Goal: Check status: Check status

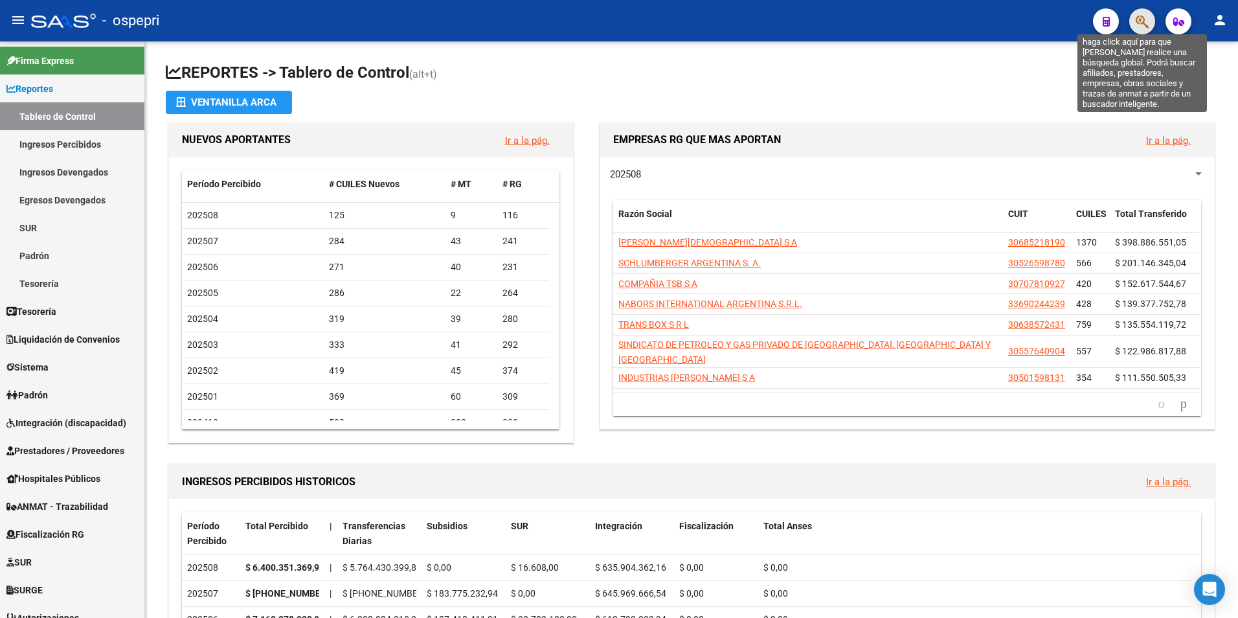
click at [1140, 19] on icon "button" at bounding box center [1141, 21] width 13 height 15
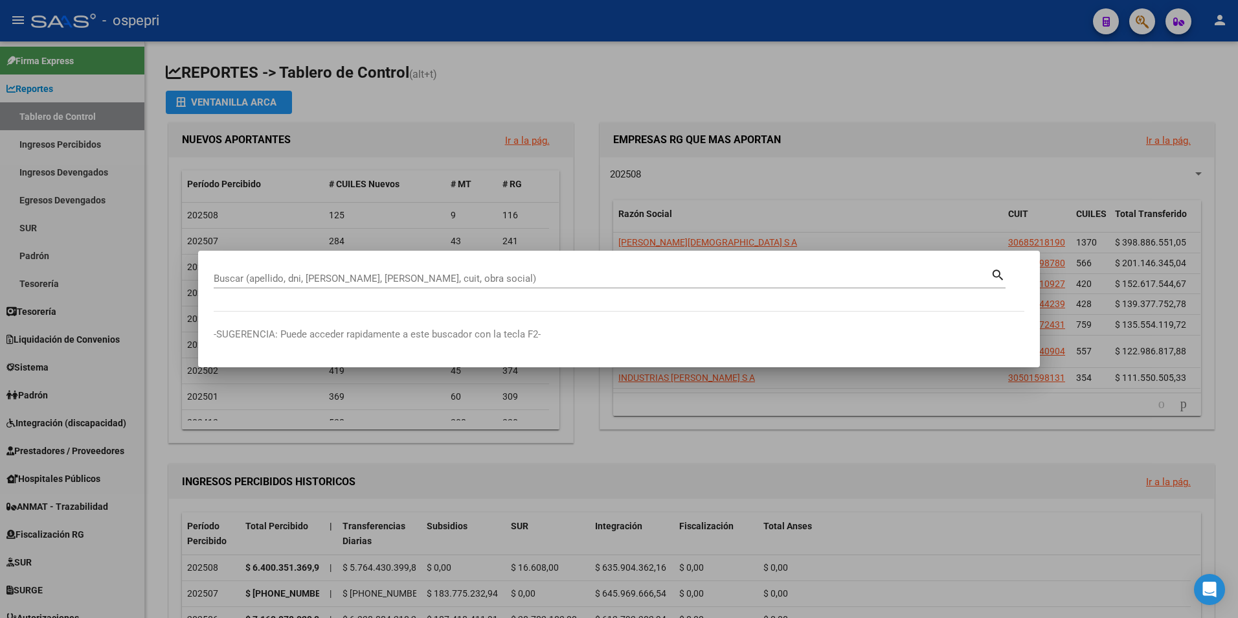
click at [377, 272] on div "Buscar (apellido, dni, [PERSON_NAME], [PERSON_NAME], cuit, obra social)" at bounding box center [602, 278] width 777 height 19
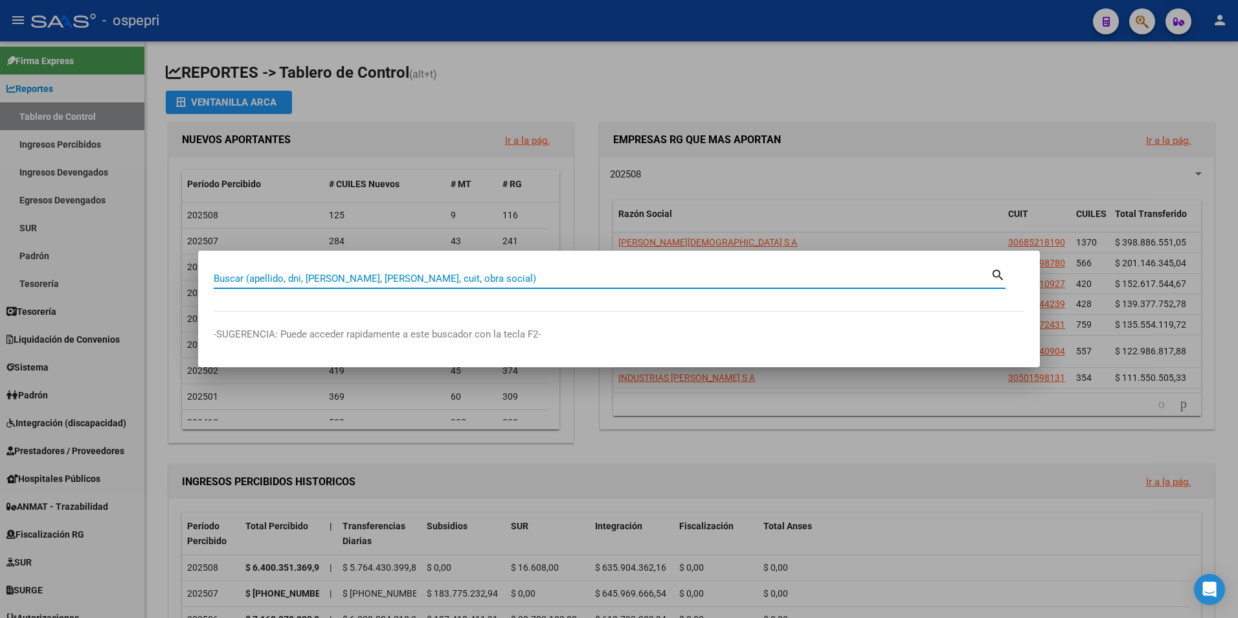
click at [378, 273] on input "Buscar (apellido, dni, [PERSON_NAME], [PERSON_NAME], cuit, obra social)" at bounding box center [602, 279] width 777 height 12
paste input "26006682"
type input "26006682"
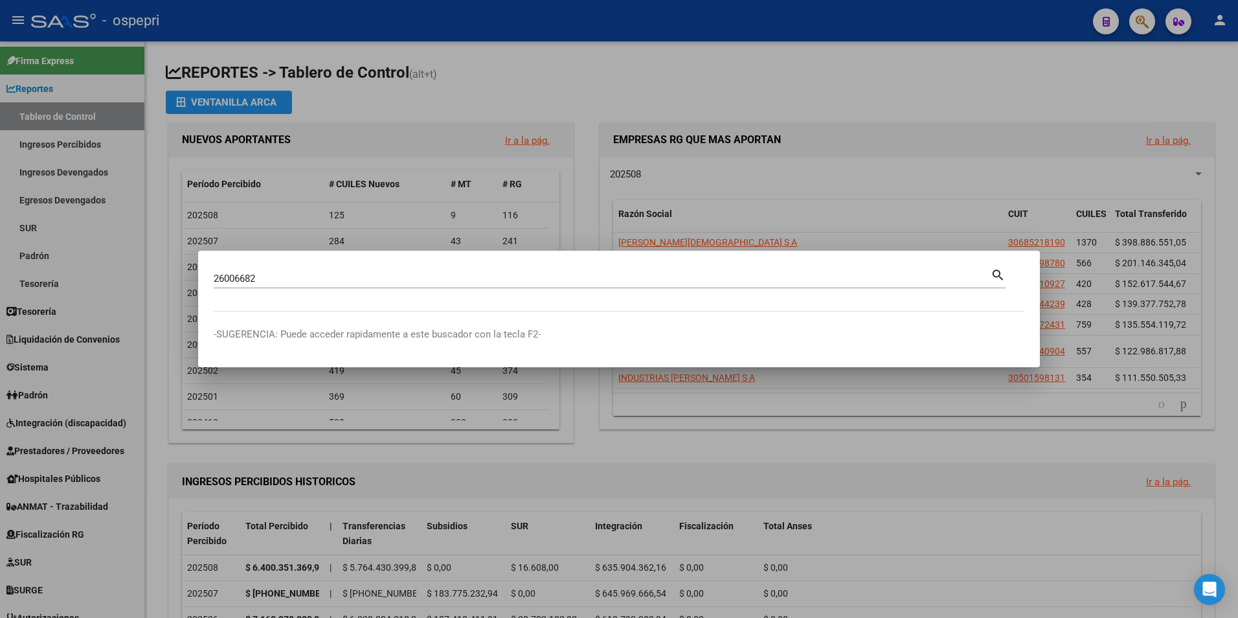
click at [999, 272] on mat-icon "search" at bounding box center [997, 274] width 15 height 16
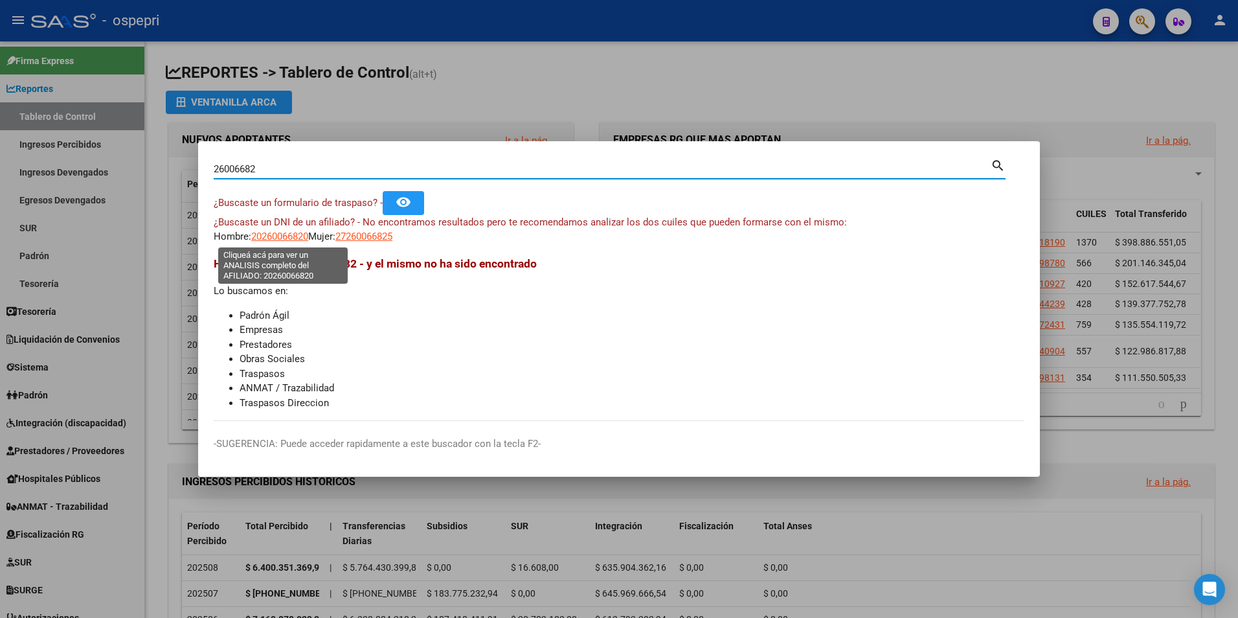
click at [290, 233] on span "20260066820" at bounding box center [279, 236] width 57 height 12
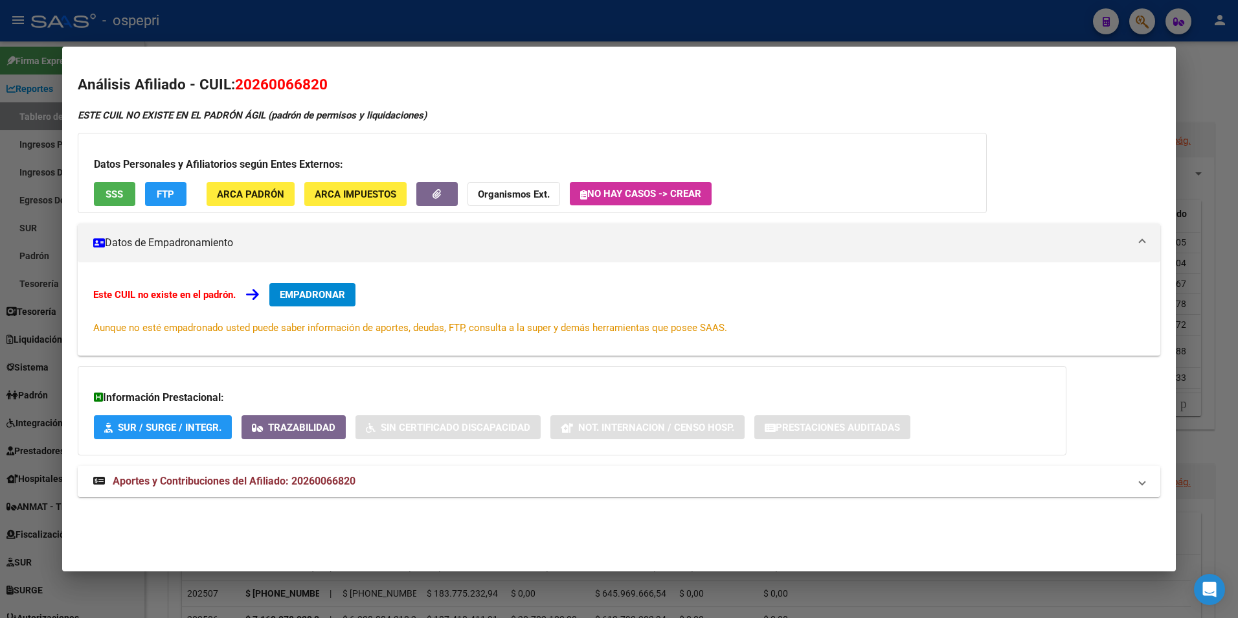
click at [286, 489] on mat-expansion-panel-header "Aportes y Contribuciones del Afiliado: 20260066820" at bounding box center [619, 480] width 1083 height 31
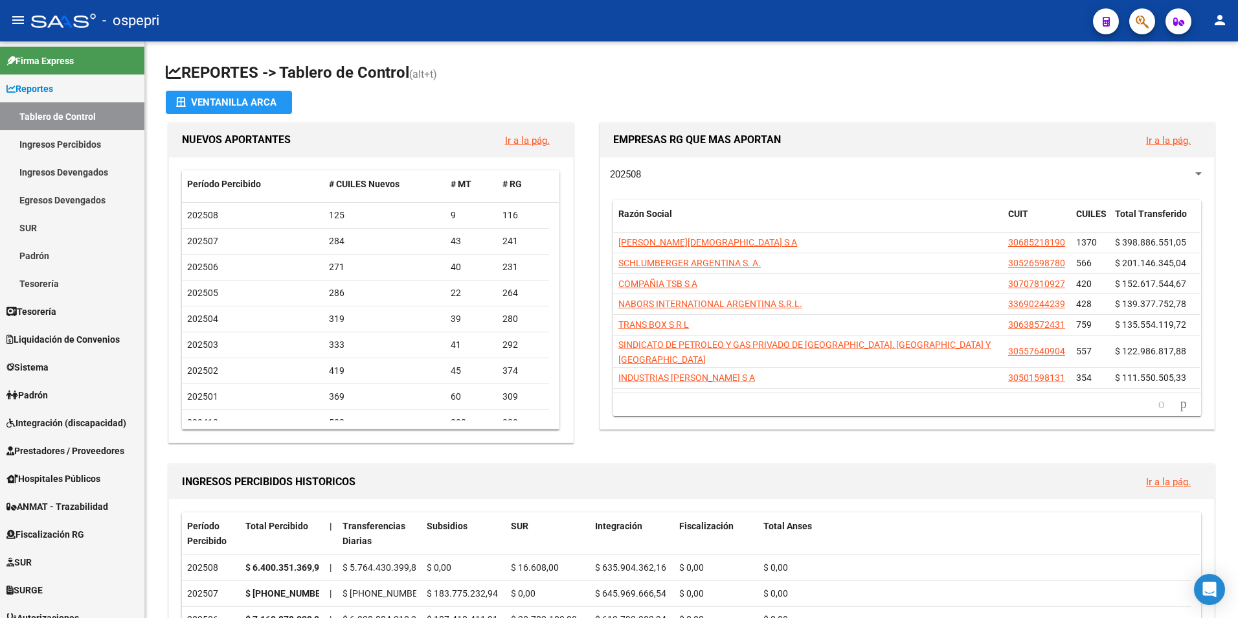
click at [1236, 21] on mat-toolbar "menu - ospepri person" at bounding box center [619, 20] width 1238 height 41
click at [1226, 23] on mat-icon "person" at bounding box center [1220, 20] width 16 height 16
click at [1195, 58] on button "person Mi Perfil" at bounding box center [1193, 54] width 79 height 31
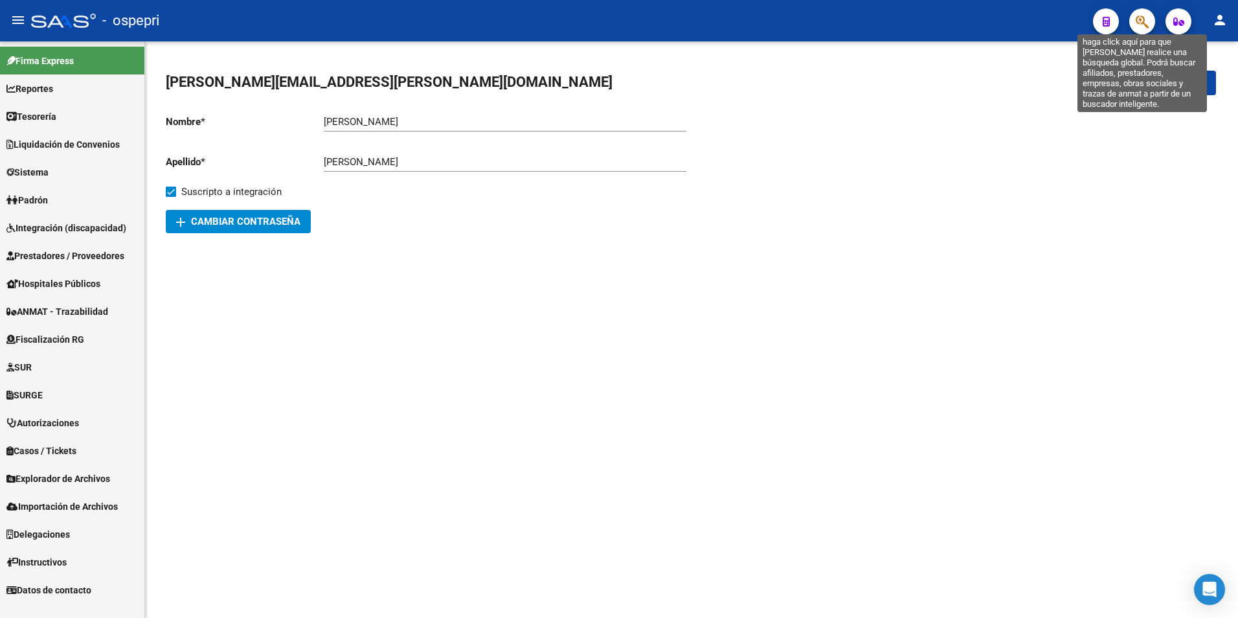
click at [1135, 21] on icon "button" at bounding box center [1141, 21] width 13 height 15
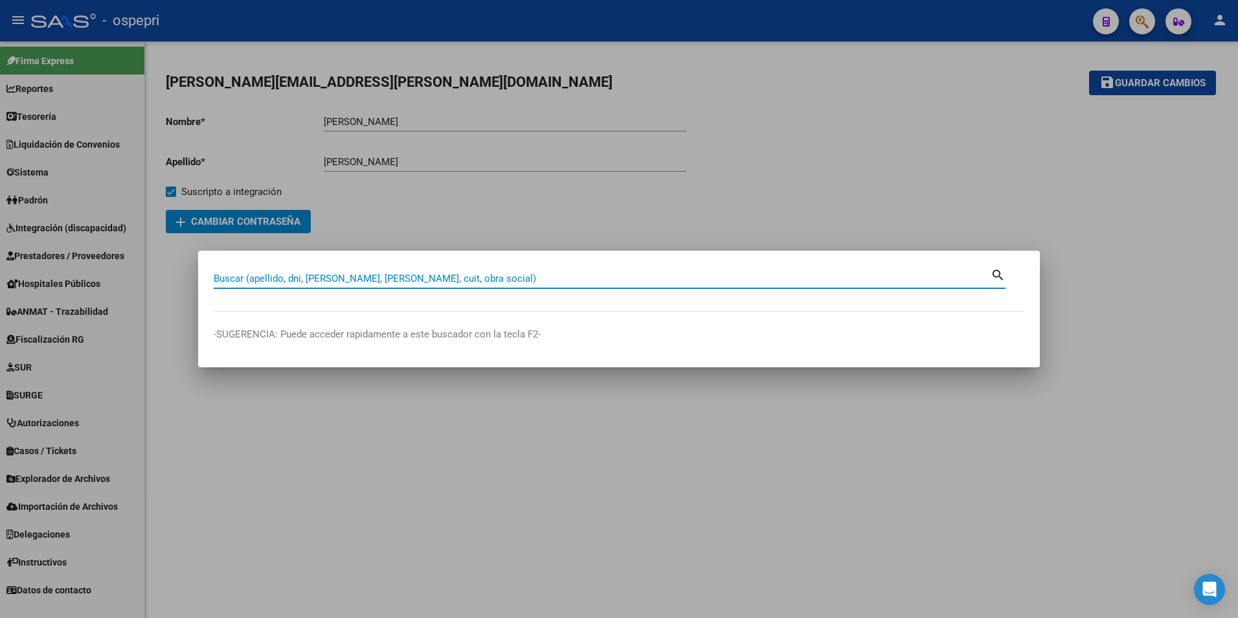
click at [423, 271] on div "Buscar (apellido, dni, [PERSON_NAME], [PERSON_NAME], cuit, obra social)" at bounding box center [602, 278] width 777 height 19
click at [273, 280] on input "Buscar (apellido, dni, [PERSON_NAME], [PERSON_NAME], cuit, obra social)" at bounding box center [602, 279] width 777 height 12
paste input "20260066820"
type input "20260066820"
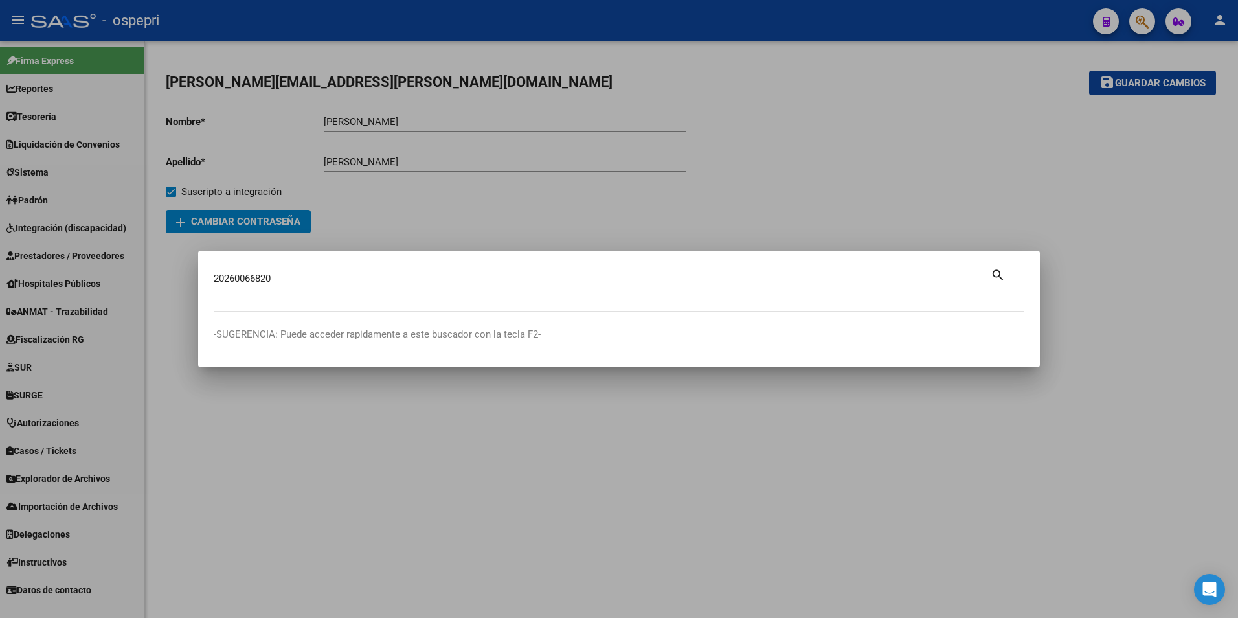
click at [999, 272] on mat-icon "search" at bounding box center [997, 274] width 15 height 16
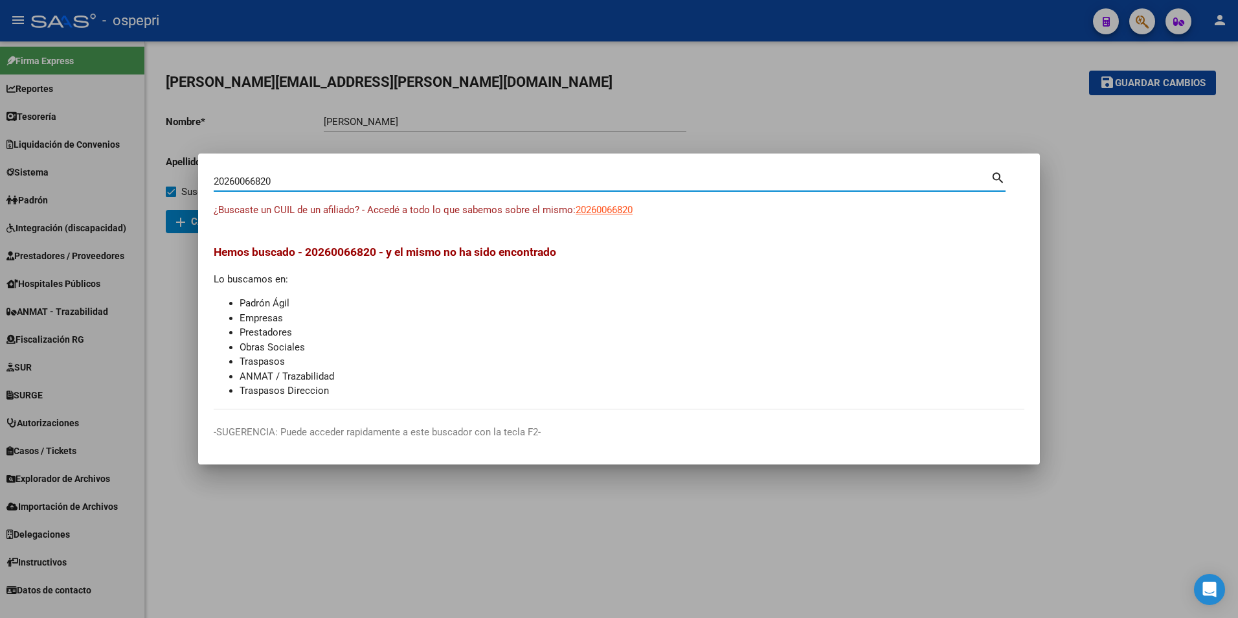
click at [1071, 205] on div at bounding box center [619, 309] width 1238 height 618
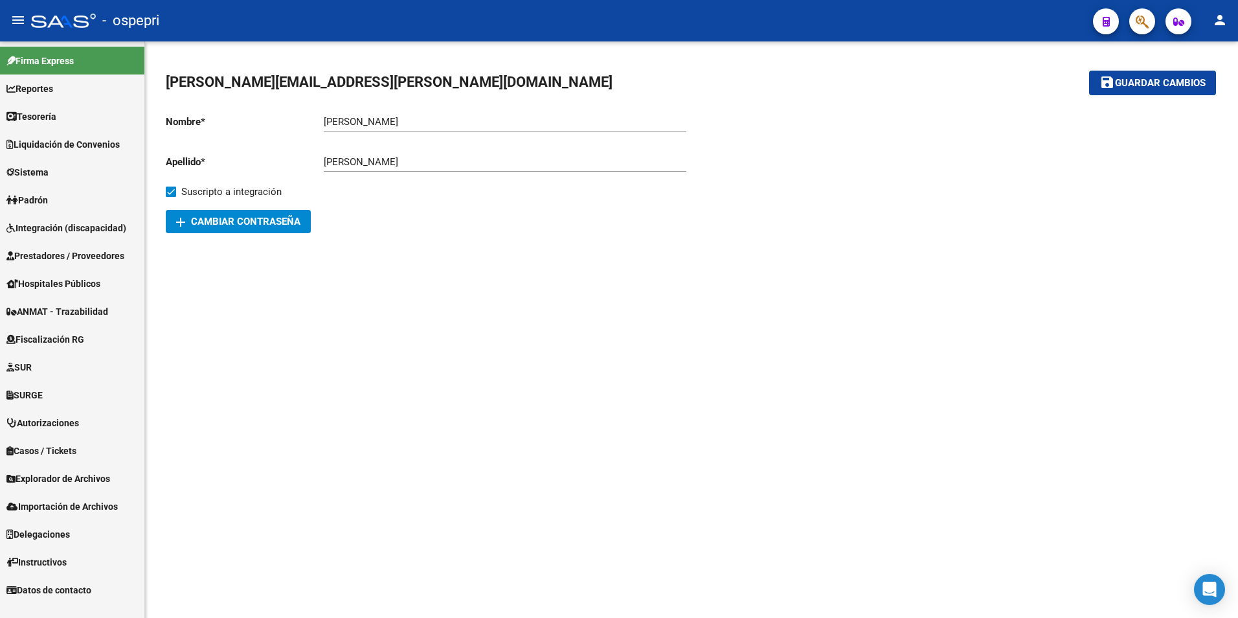
click at [87, 28] on div "- ospepri" at bounding box center [556, 20] width 1051 height 28
click at [71, 25] on div at bounding box center [63, 21] width 65 height 14
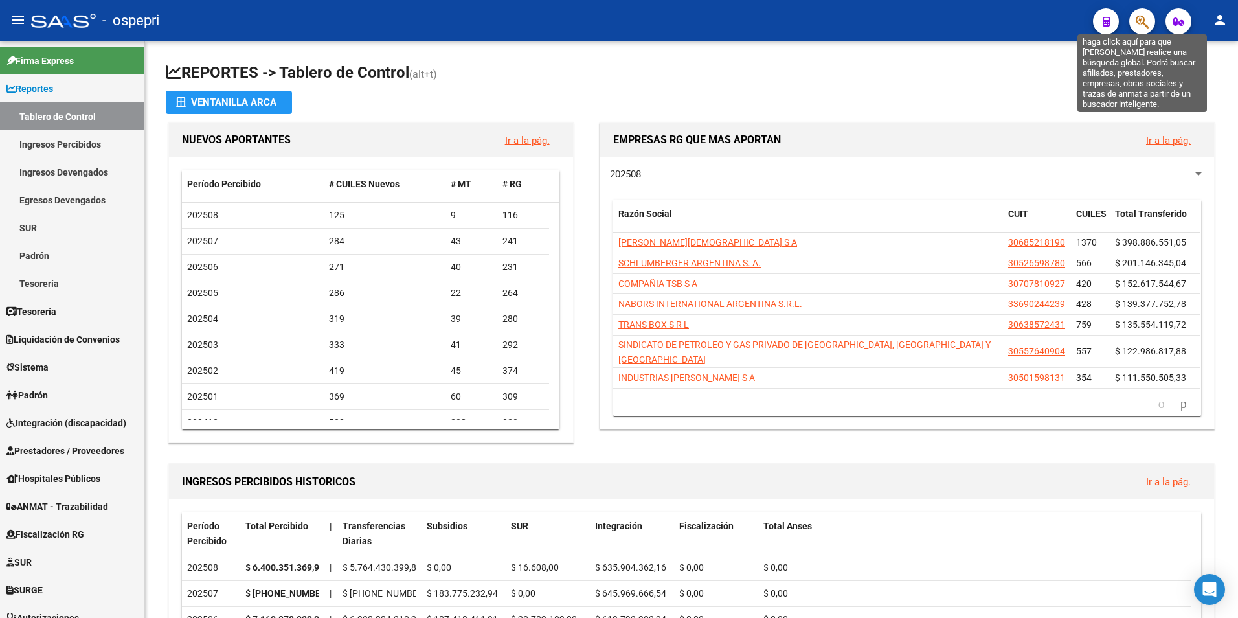
click at [1141, 19] on icon "button" at bounding box center [1141, 21] width 13 height 15
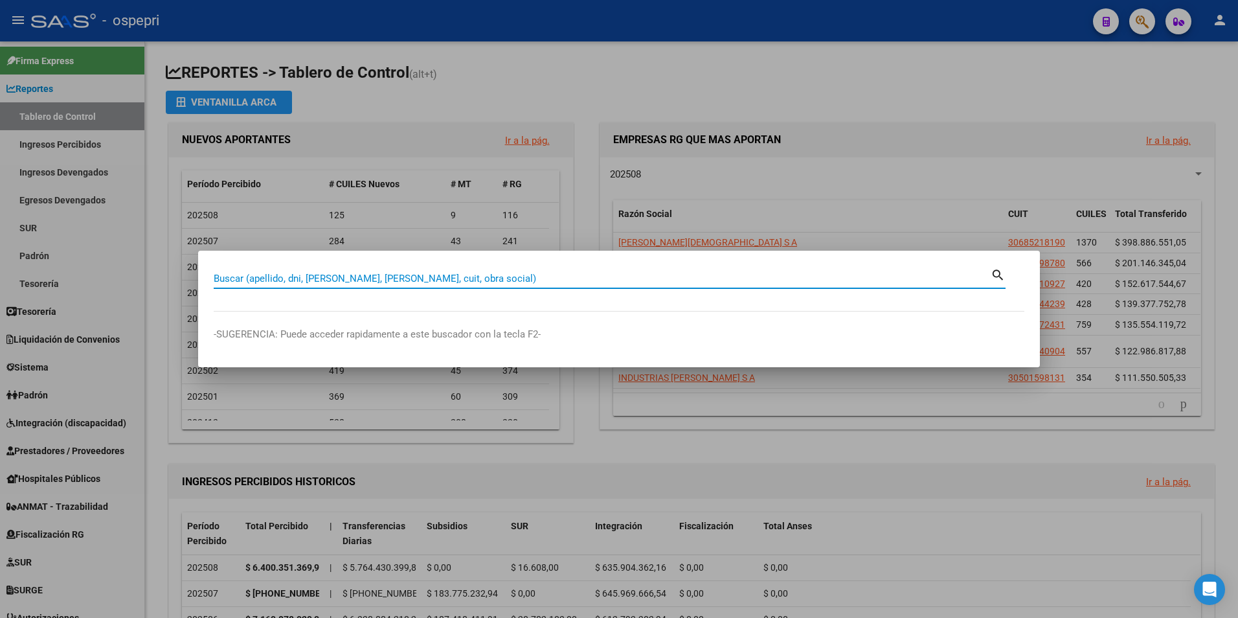
click at [396, 276] on input "Buscar (apellido, dni, [PERSON_NAME], [PERSON_NAME], cuit, obra social)" at bounding box center [602, 279] width 777 height 12
paste input "20260066820"
click at [994, 276] on mat-icon "search" at bounding box center [997, 274] width 15 height 16
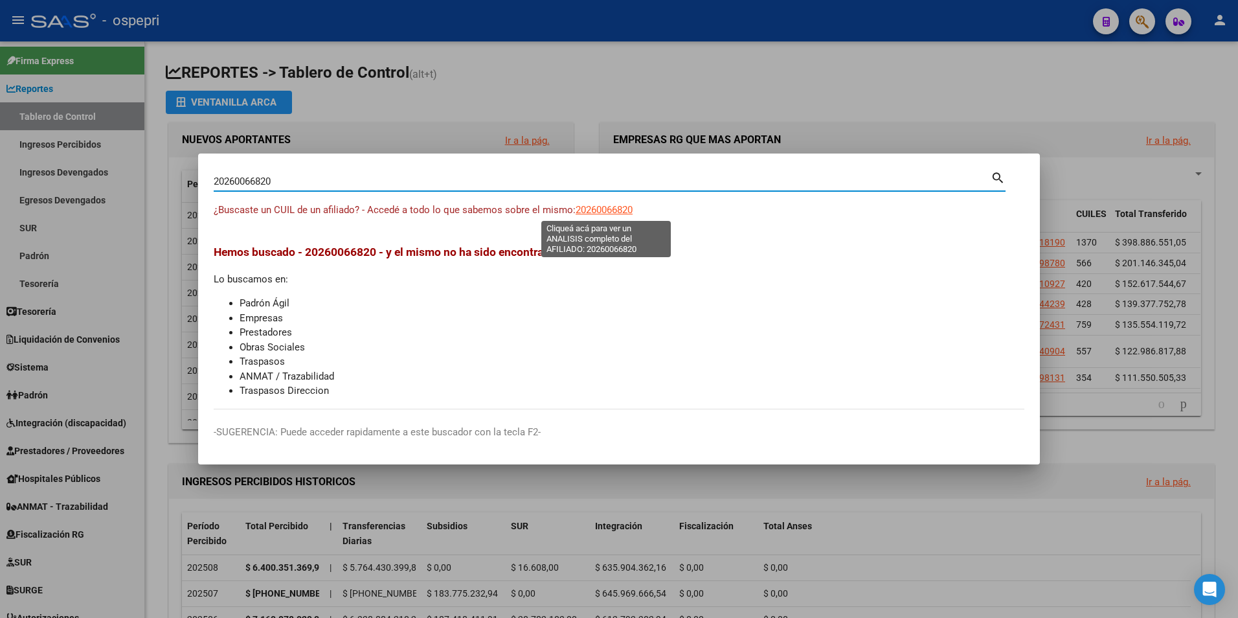
click at [603, 205] on span "20260066820" at bounding box center [603, 210] width 57 height 12
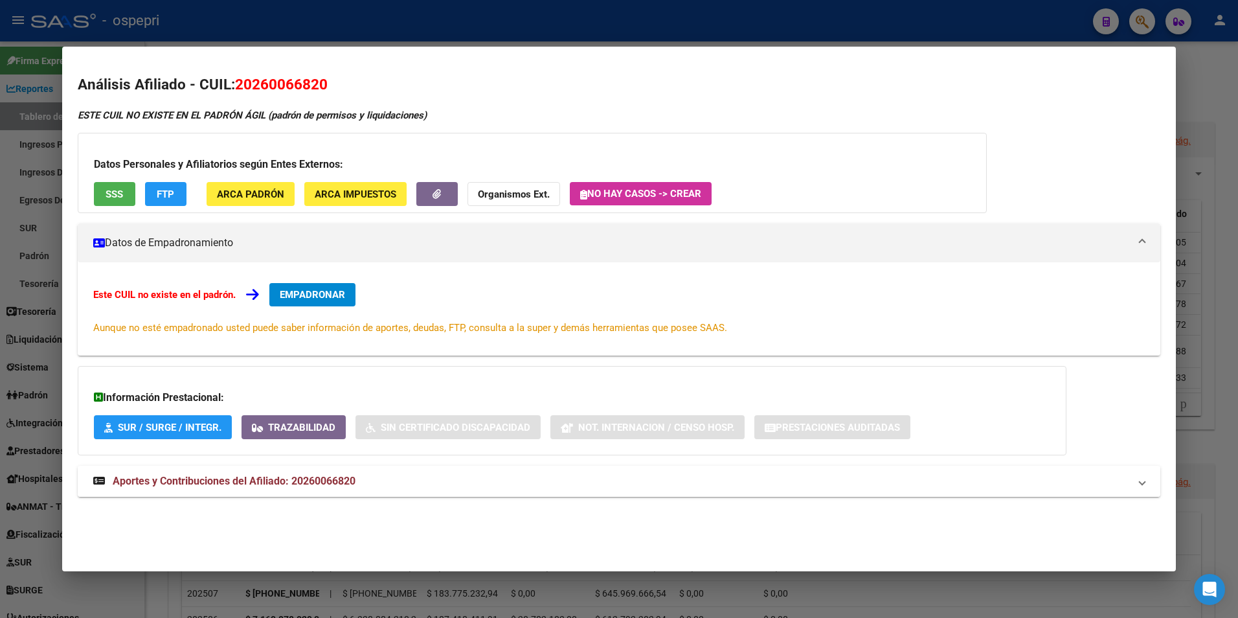
click at [328, 487] on strong "Aportes y Contribuciones del Afiliado: 20260066820" at bounding box center [224, 481] width 262 height 16
click at [1146, 35] on div at bounding box center [619, 309] width 1238 height 618
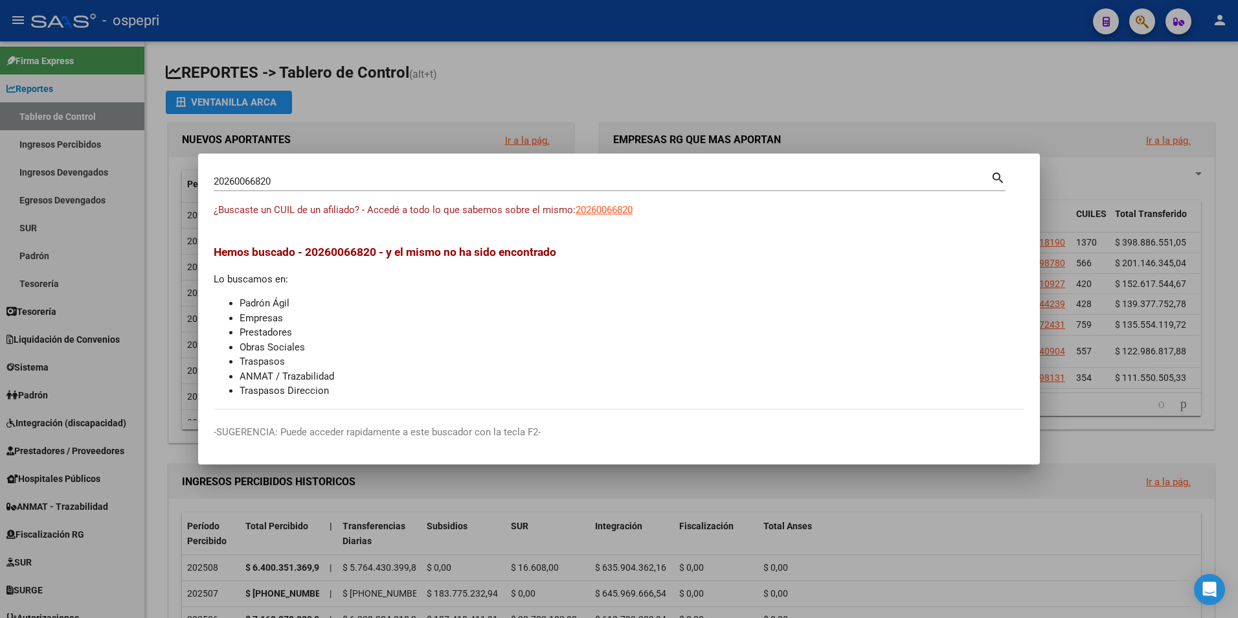
click at [319, 175] on input "20260066820" at bounding box center [602, 181] width 777 height 12
paste input "6006682"
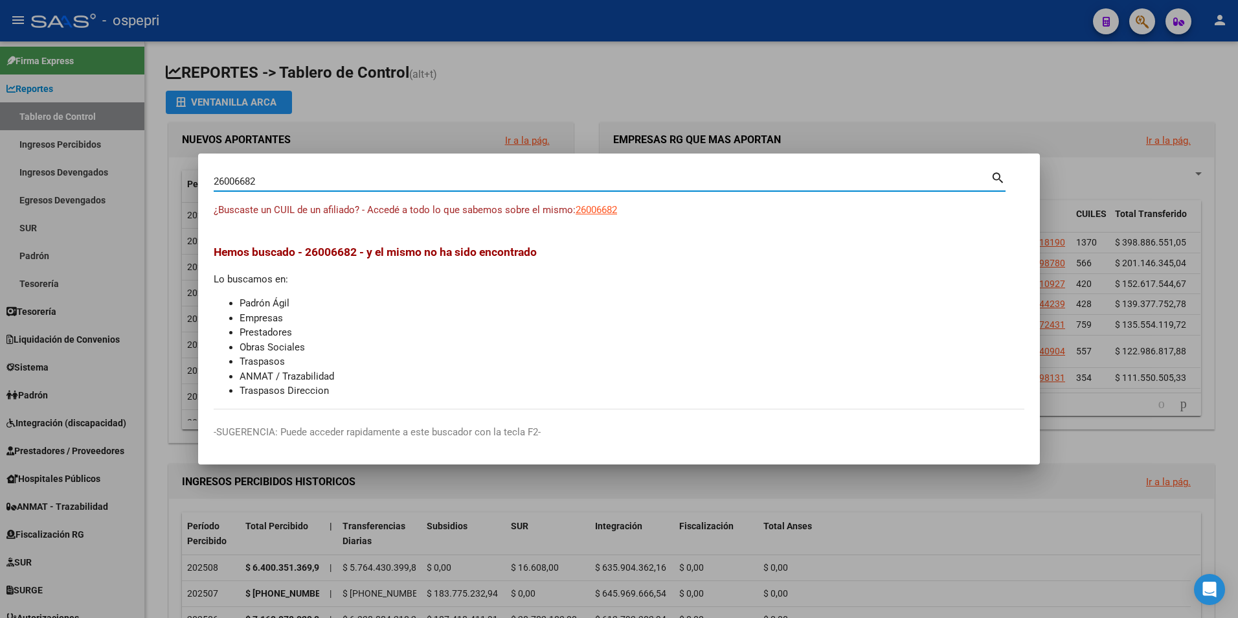
type input "26006682"
click at [1010, 177] on mat-dialog-content "26006682 Buscar (apellido, dni, cuil, nro traspaso, cuit, obra social) search ¿…" at bounding box center [619, 289] width 842 height 240
click at [996, 178] on mat-icon "search" at bounding box center [997, 177] width 15 height 16
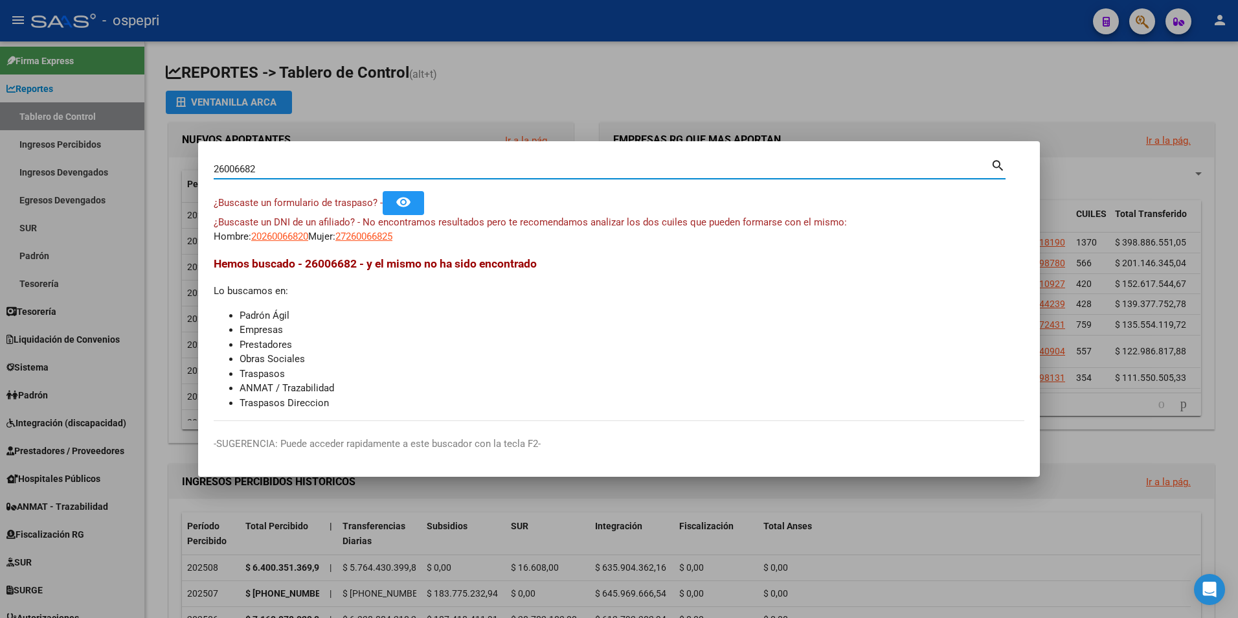
click at [392, 239] on span "27260066825" at bounding box center [363, 236] width 57 height 12
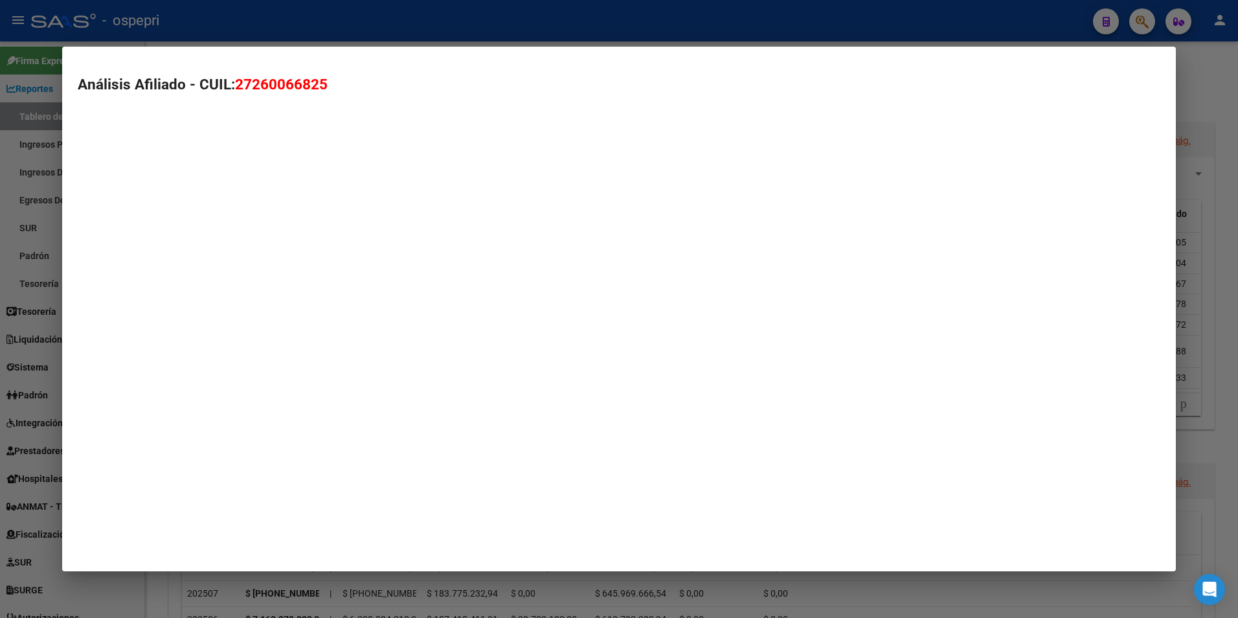
type textarea "27260066825"
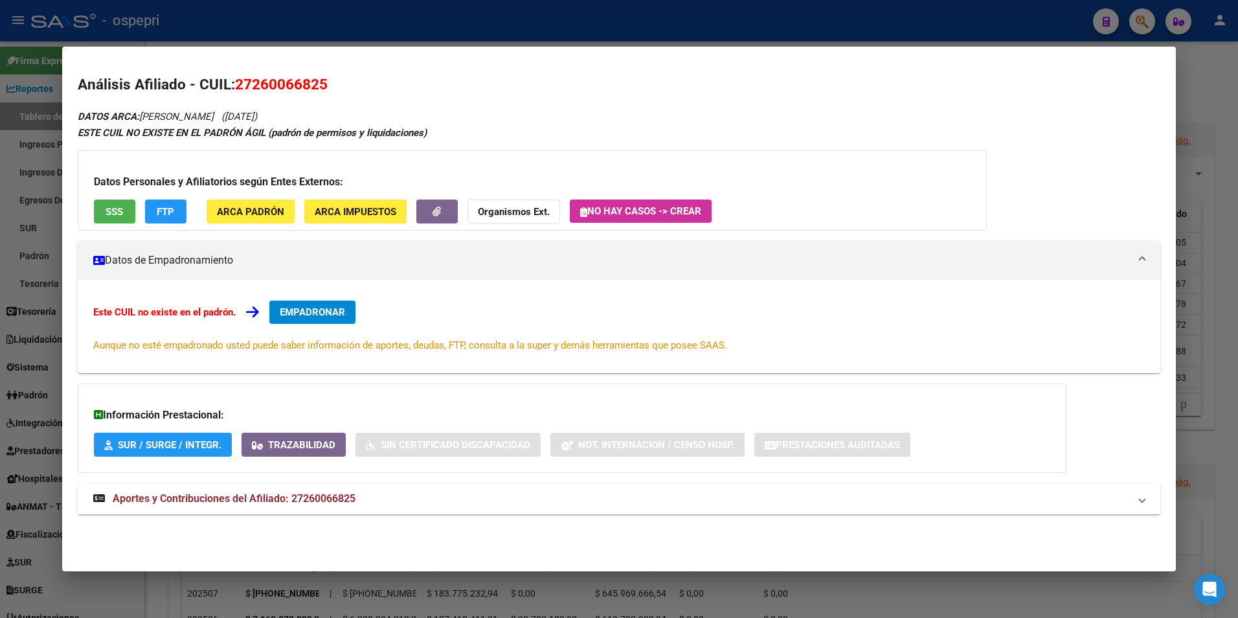
click at [283, 497] on span "Aportes y Contribuciones del Afiliado: 27260066825" at bounding box center [234, 498] width 243 height 12
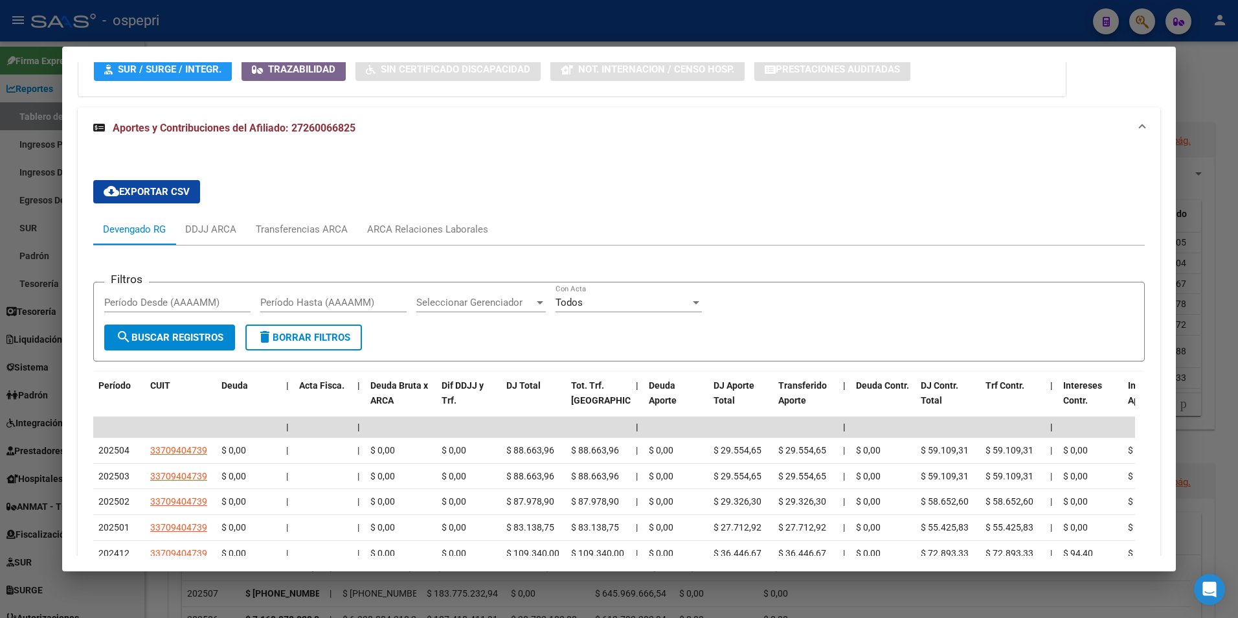
scroll to position [322, 0]
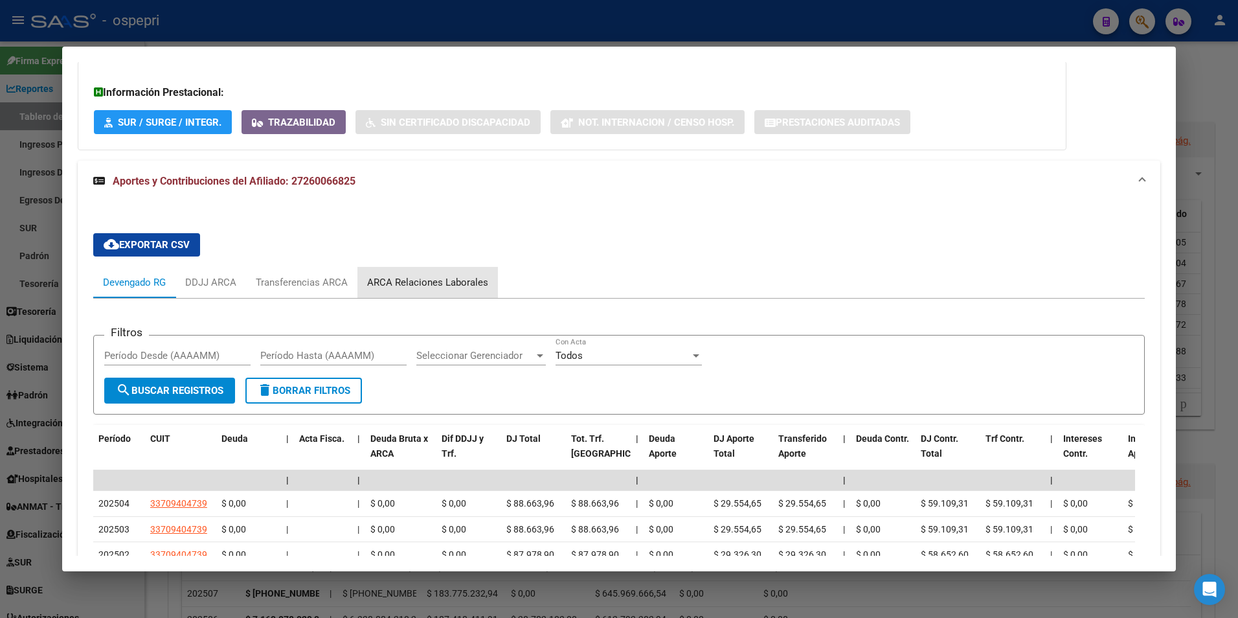
click at [452, 281] on div "ARCA Relaciones Laborales" at bounding box center [427, 282] width 121 height 14
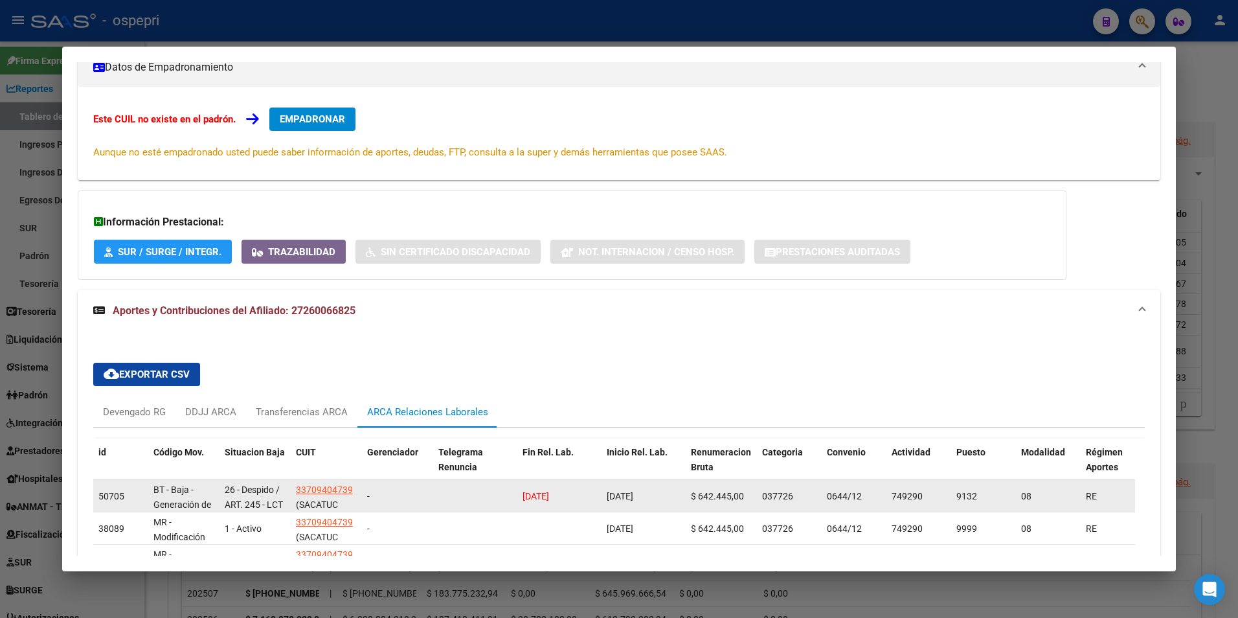
scroll to position [321, 0]
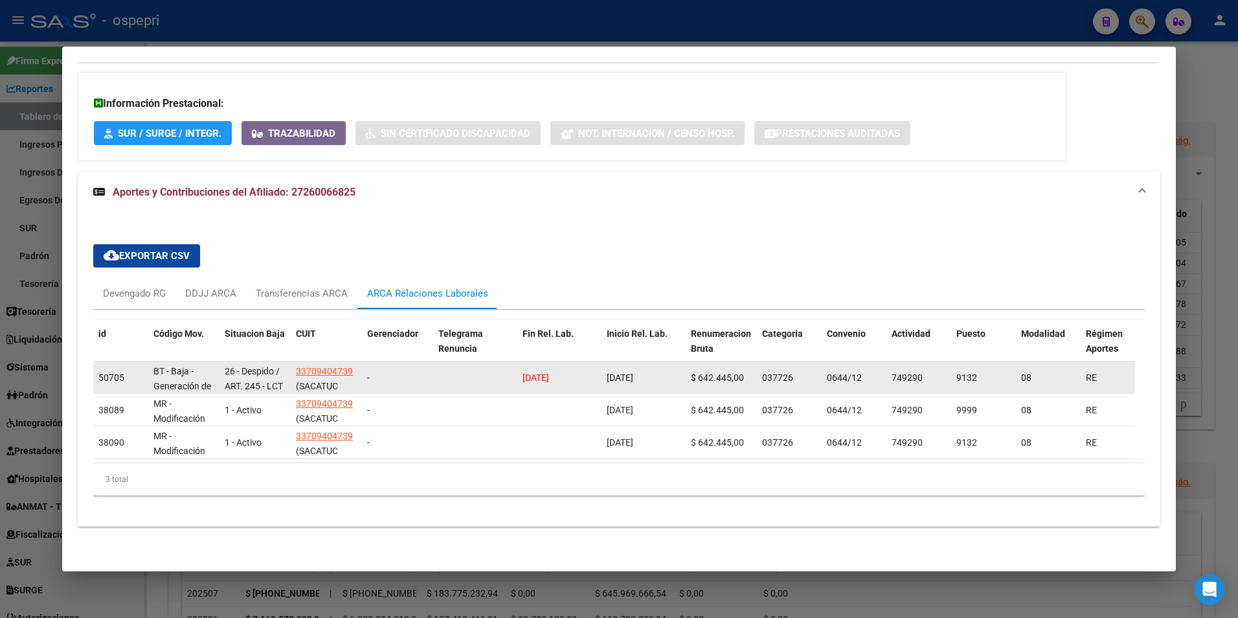
drag, startPoint x: 516, startPoint y: 369, endPoint x: 600, endPoint y: 370, distance: 84.2
click at [600, 370] on div "50705 BT - Baja - Generación de Clave 26 - Despido / ART. 245 - LCT 33709404739…" at bounding box center [897, 377] width 1609 height 32
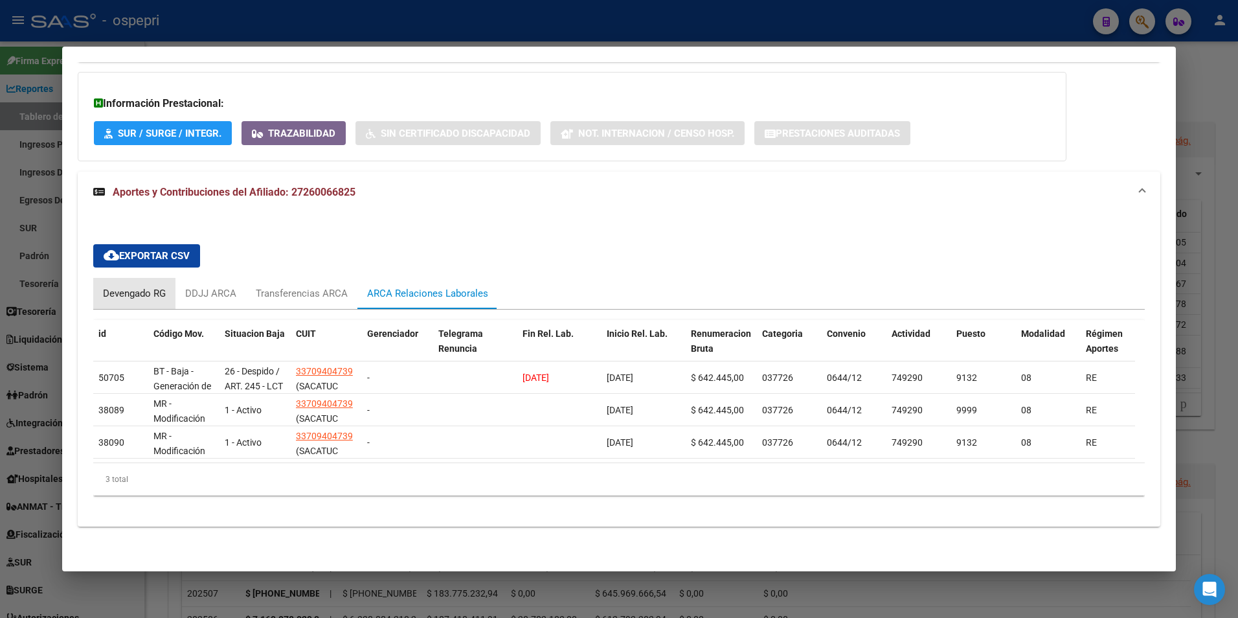
click at [126, 286] on div "Devengado RG" at bounding box center [134, 293] width 63 height 14
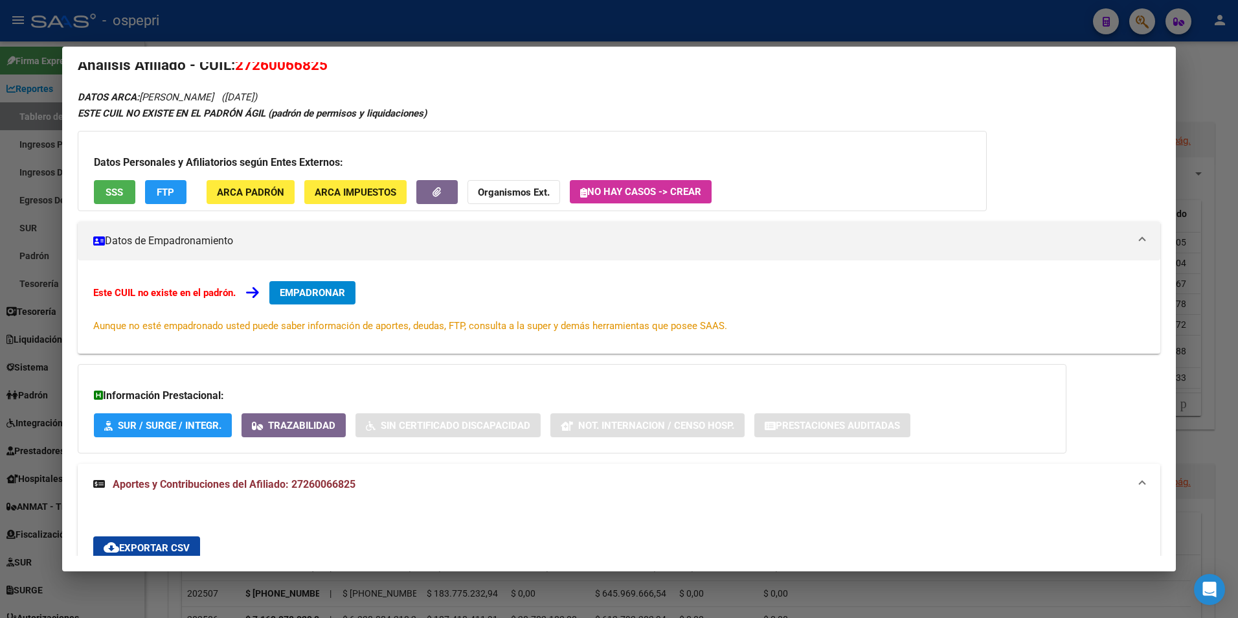
scroll to position [0, 0]
